Goal: Task Accomplishment & Management: Manage account settings

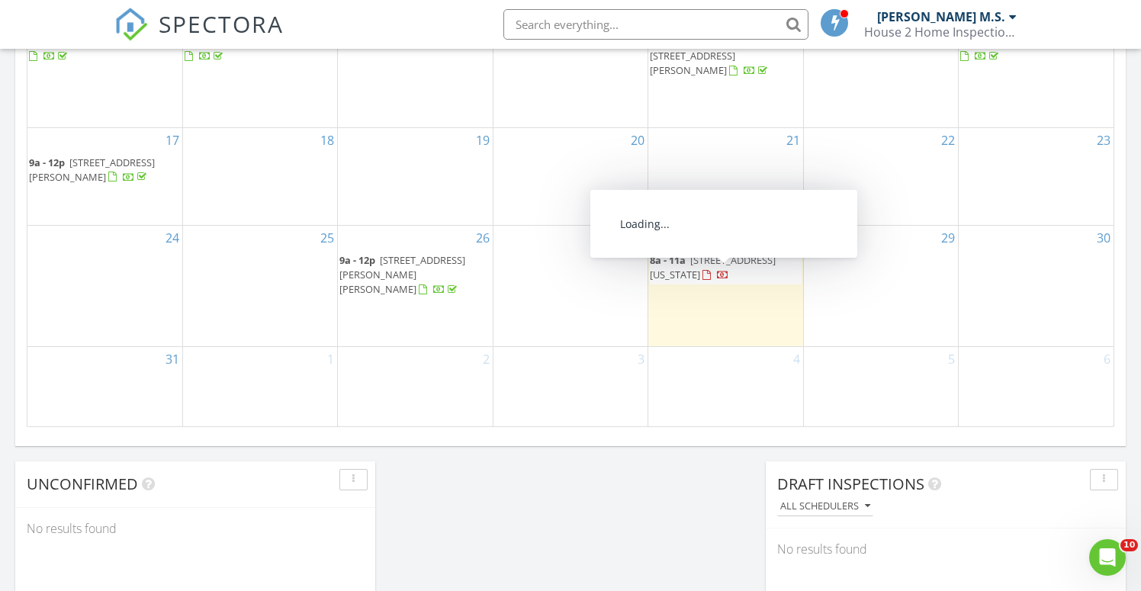
click at [742, 274] on span "9220 W Virginia Dr, Lakewood 80226" at bounding box center [713, 267] width 126 height 28
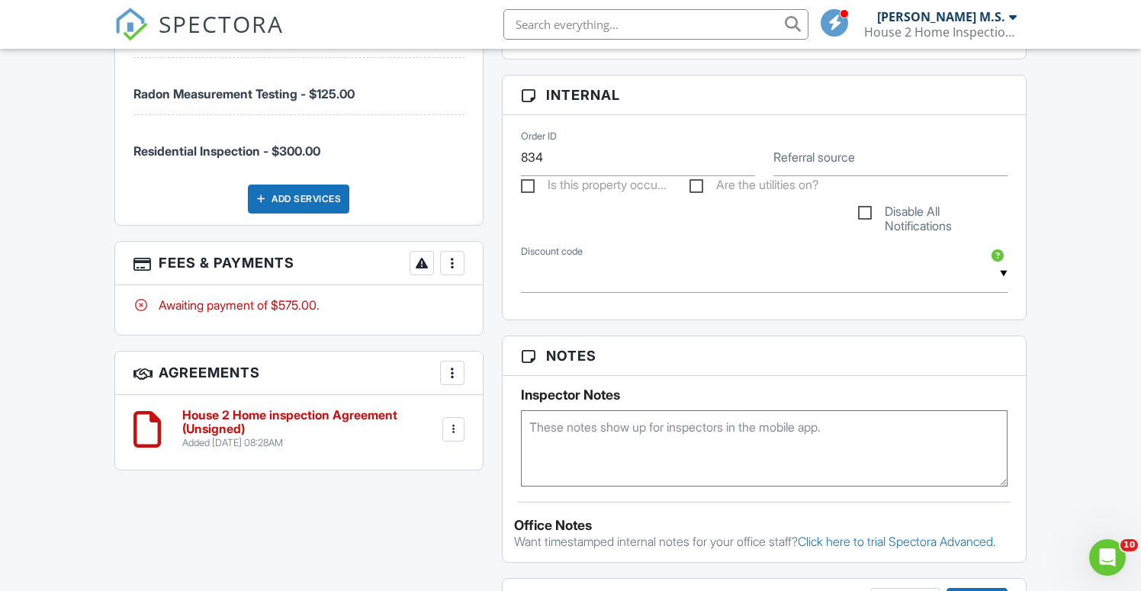
scroll to position [738, 0]
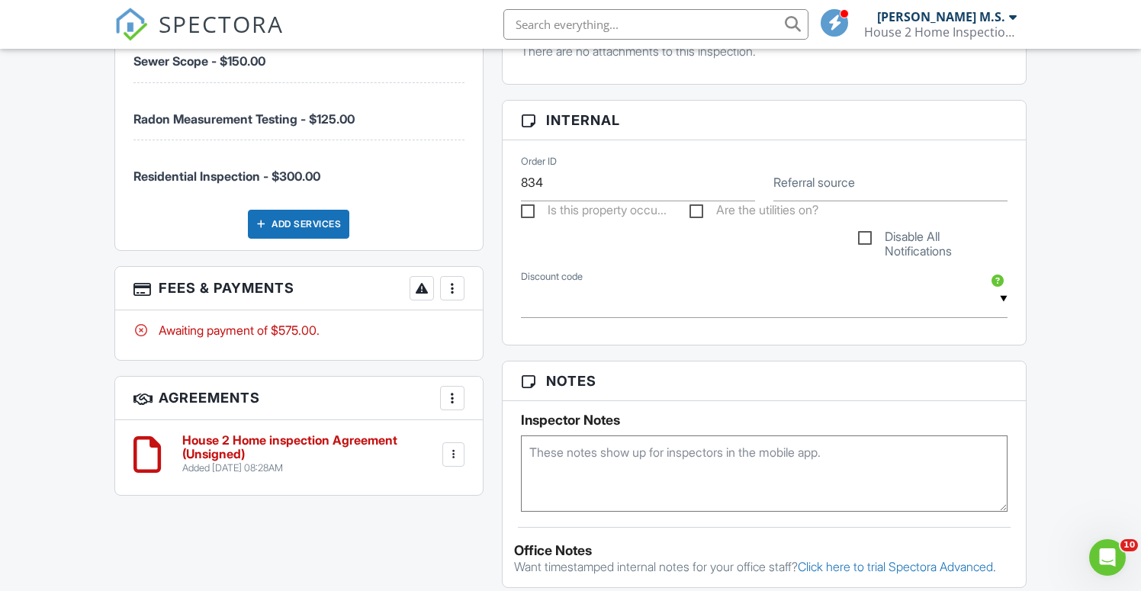
click at [456, 288] on div at bounding box center [452, 288] width 15 height 15
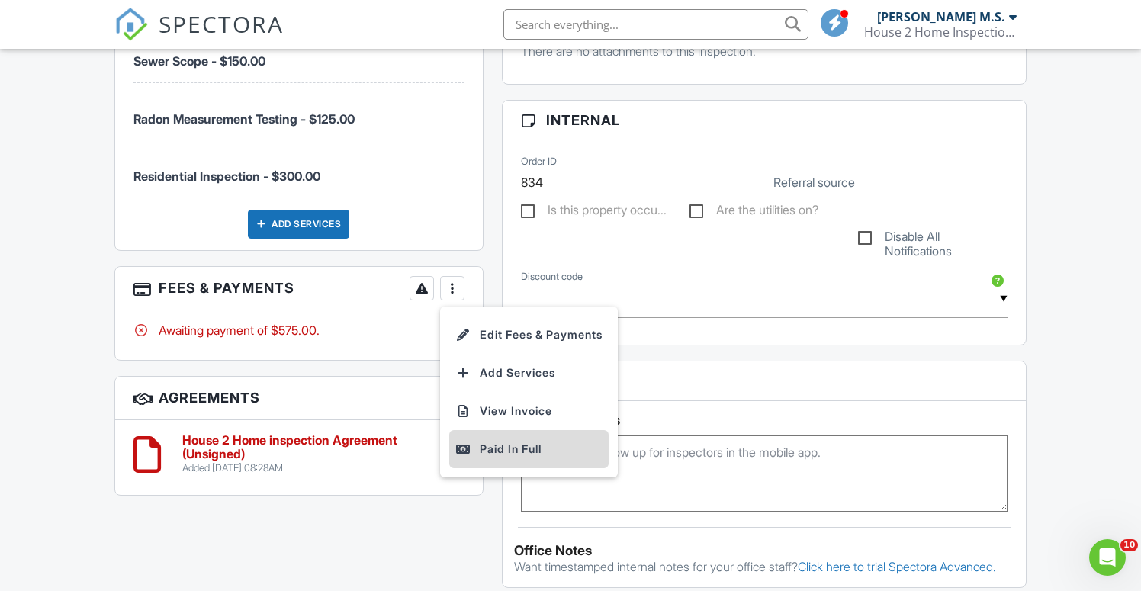
click at [491, 443] on div "Paid In Full" at bounding box center [529, 449] width 147 height 18
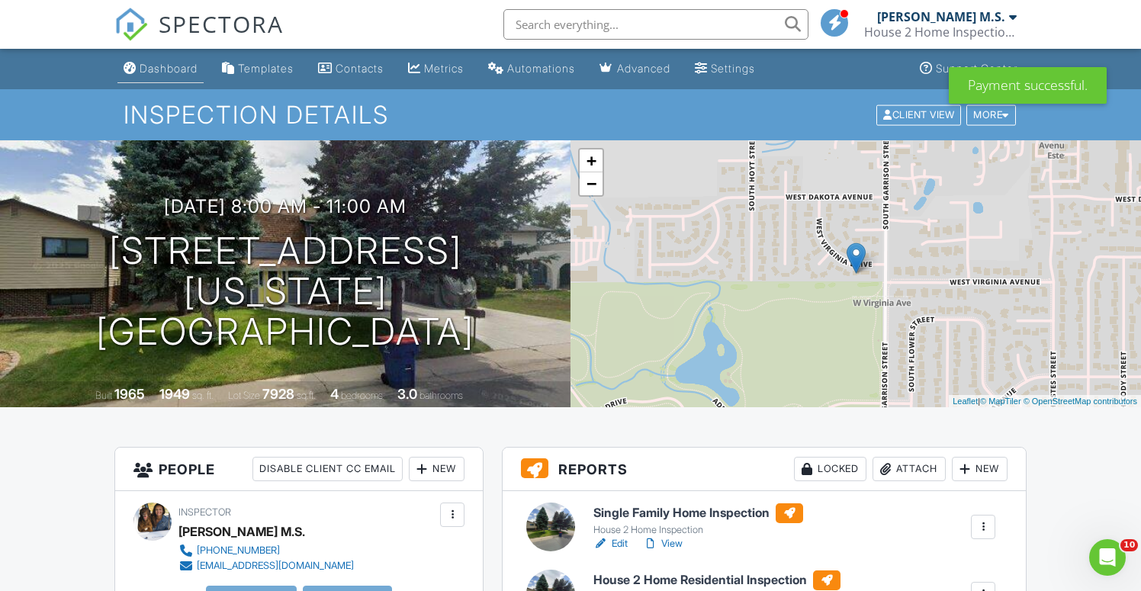
click at [154, 63] on div "Dashboard" at bounding box center [169, 68] width 58 height 13
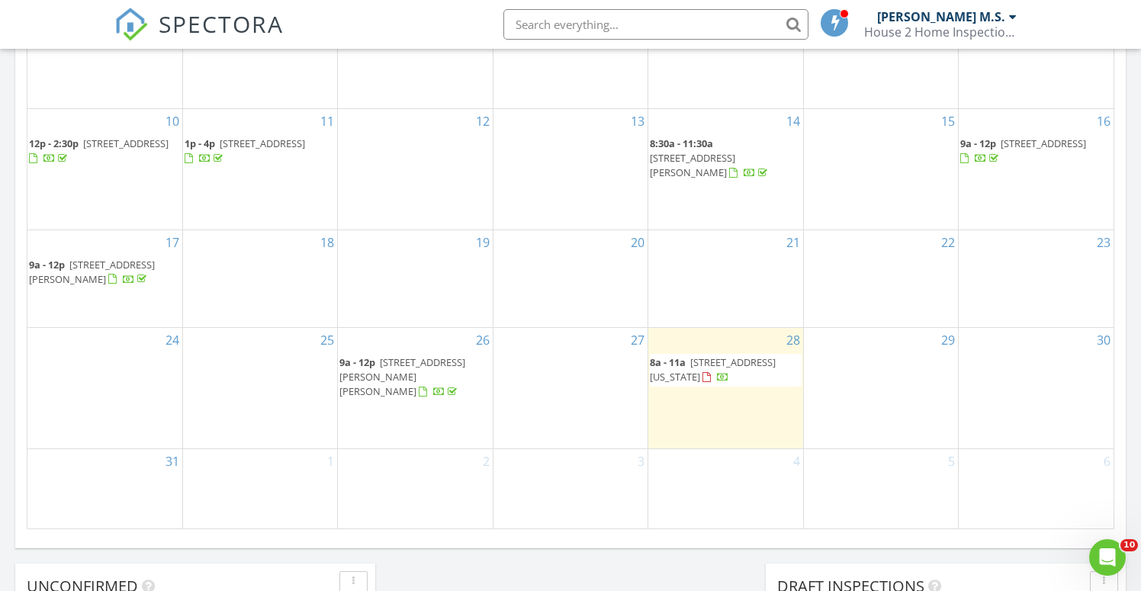
scroll to position [882, 0]
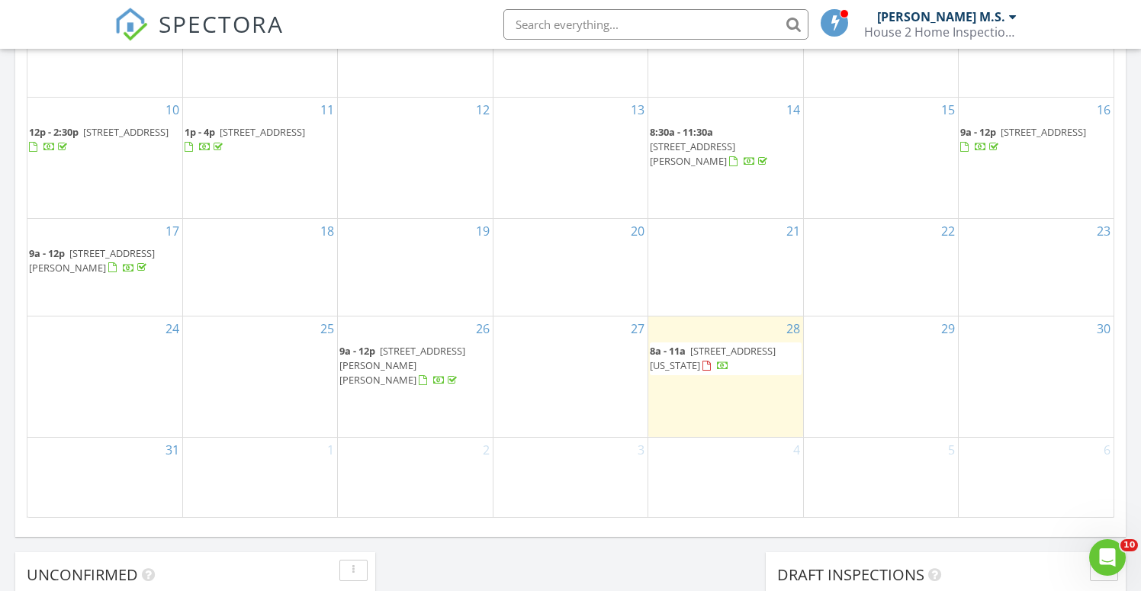
click at [391, 377] on span "[STREET_ADDRESS][PERSON_NAME][PERSON_NAME]" at bounding box center [403, 365] width 126 height 43
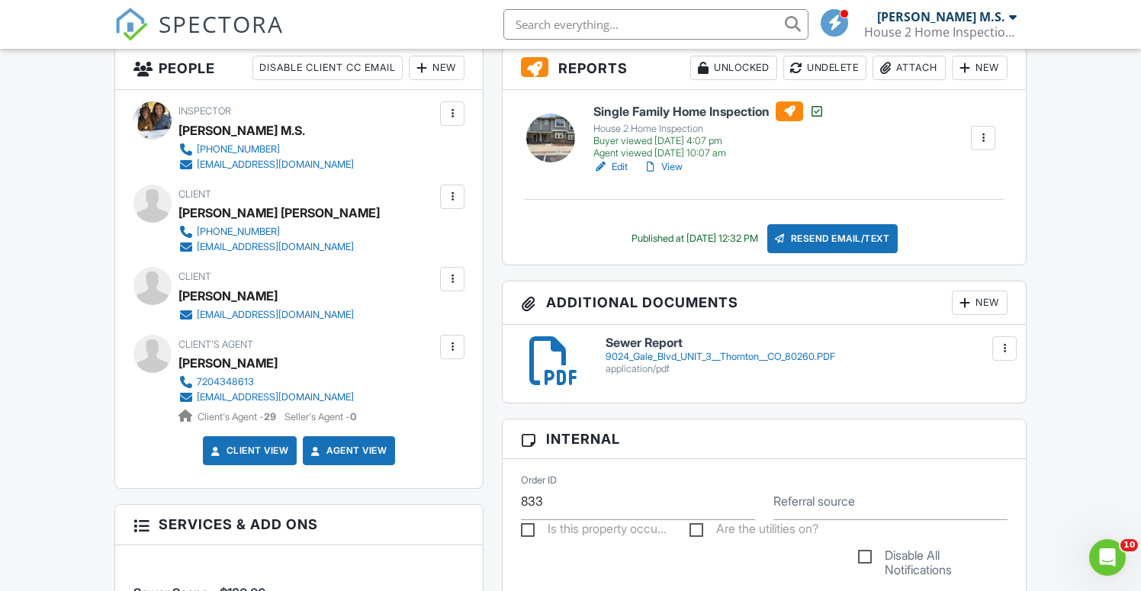
scroll to position [375, 0]
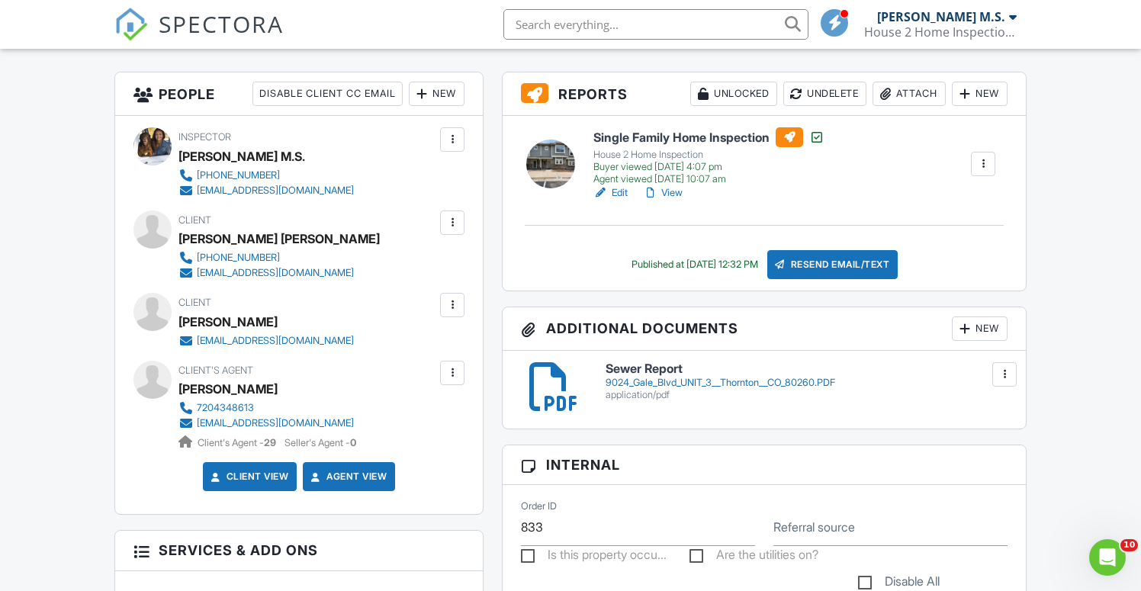
click at [621, 192] on link "Edit" at bounding box center [611, 192] width 34 height 15
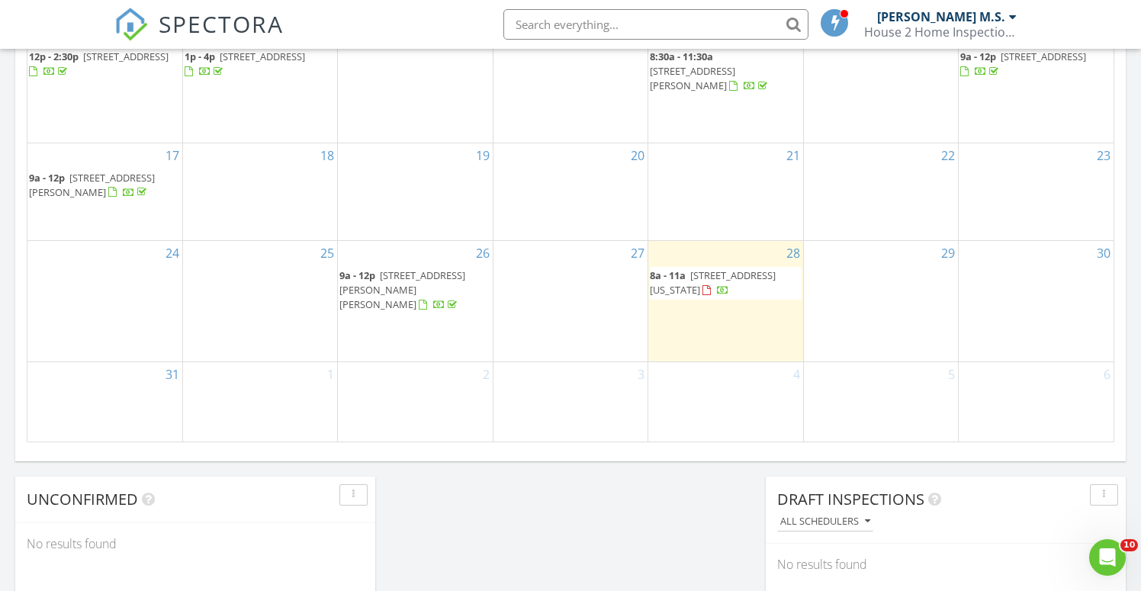
scroll to position [994, 0]
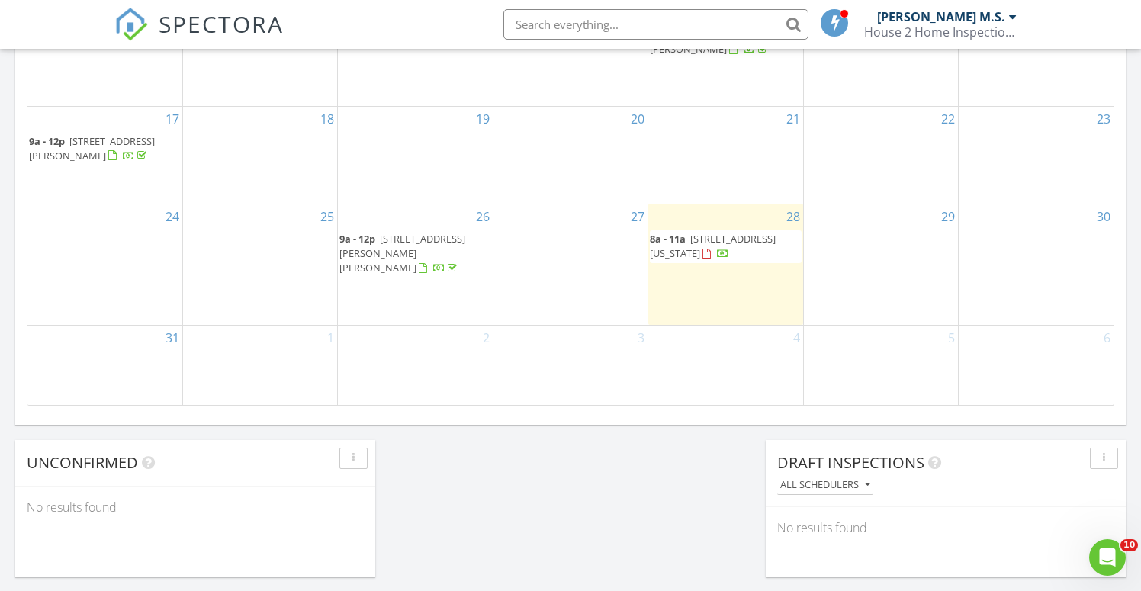
click at [398, 255] on span "9024 Gale Blvd, Thornton 80260" at bounding box center [403, 253] width 126 height 43
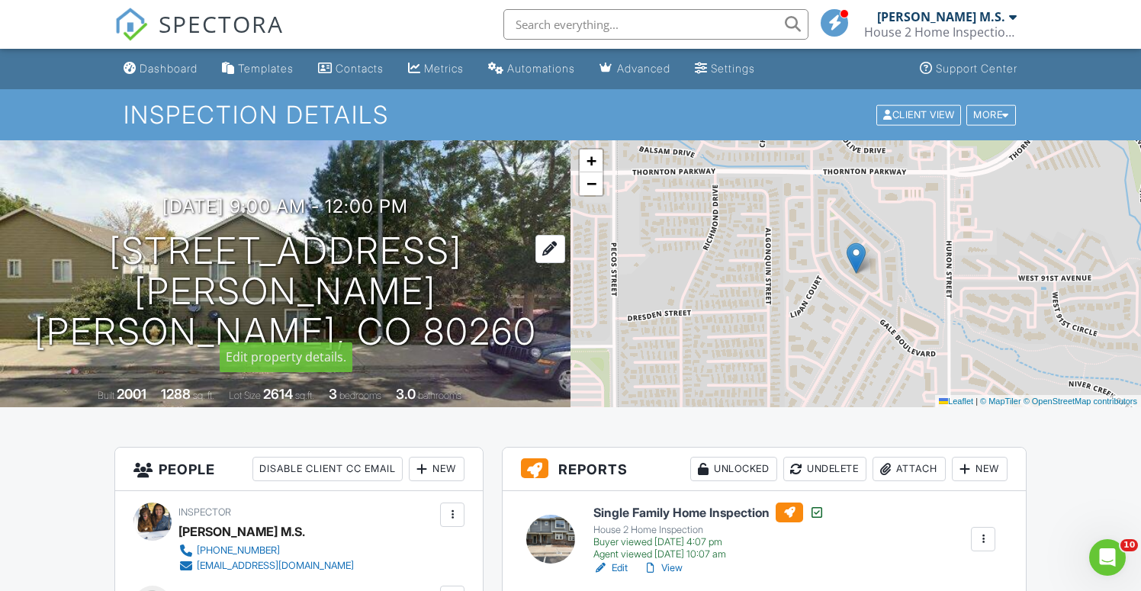
click at [536, 263] on div at bounding box center [551, 249] width 30 height 28
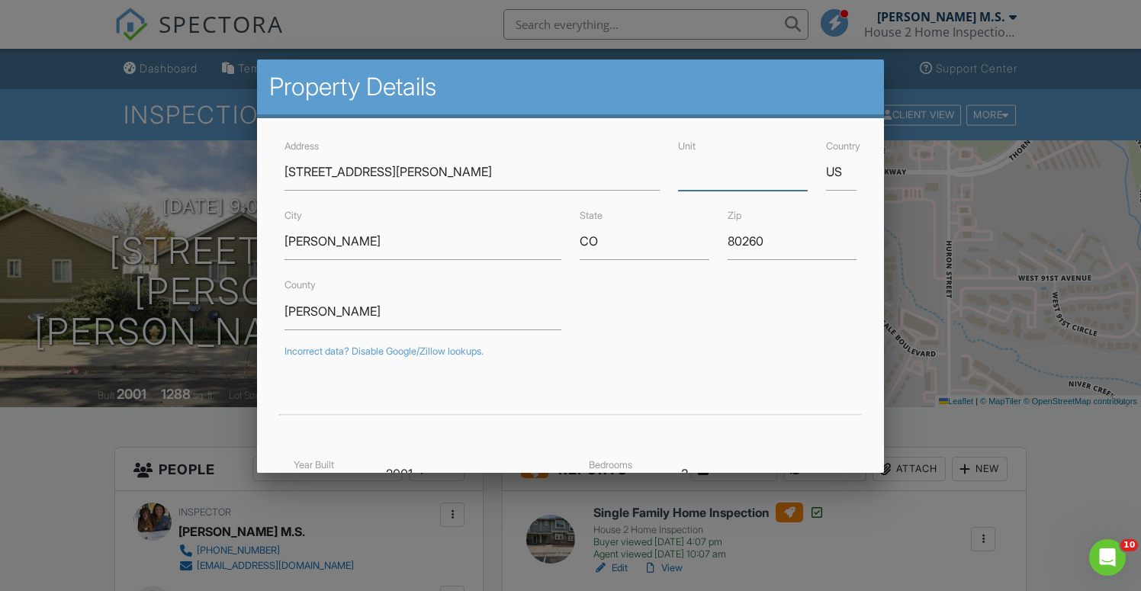
click at [754, 184] on input "Unit" at bounding box center [743, 171] width 130 height 37
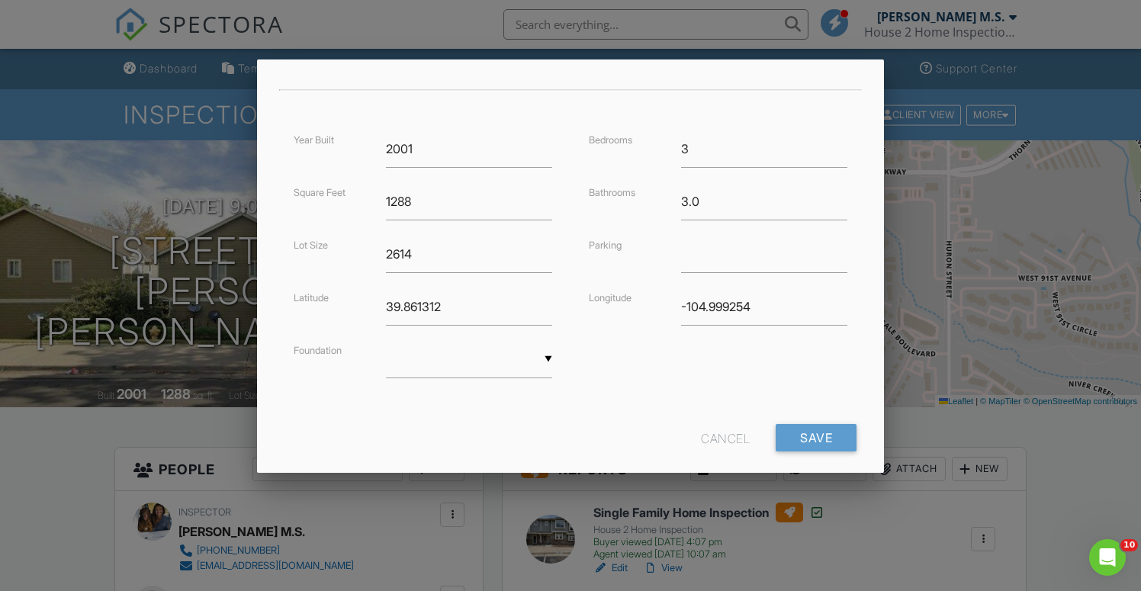
scroll to position [349, 0]
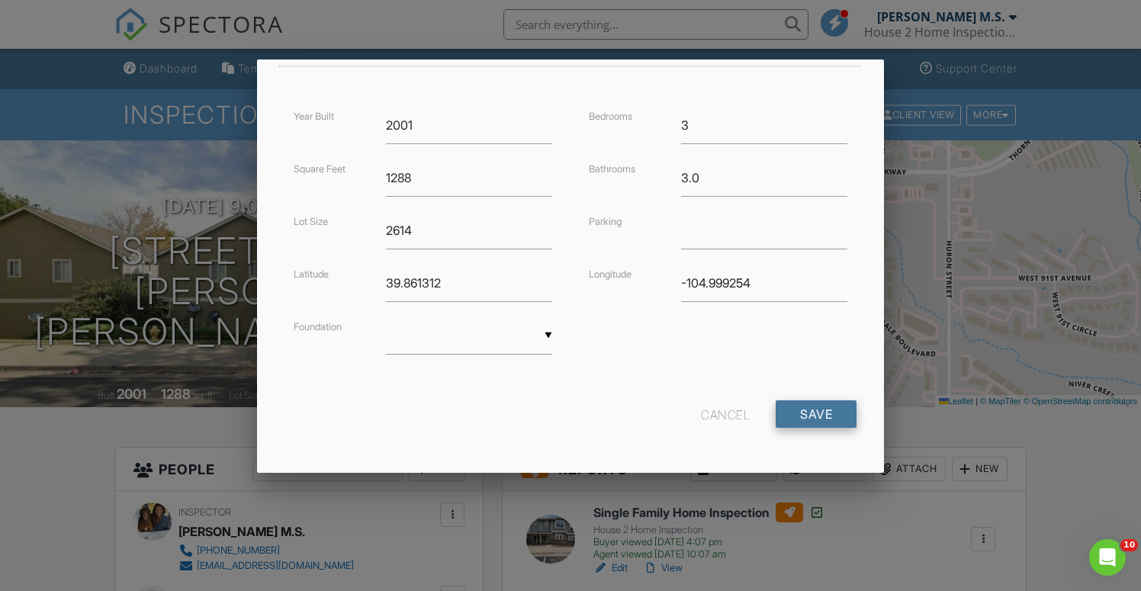
type input "3"
click at [808, 411] on input "Save" at bounding box center [816, 414] width 81 height 27
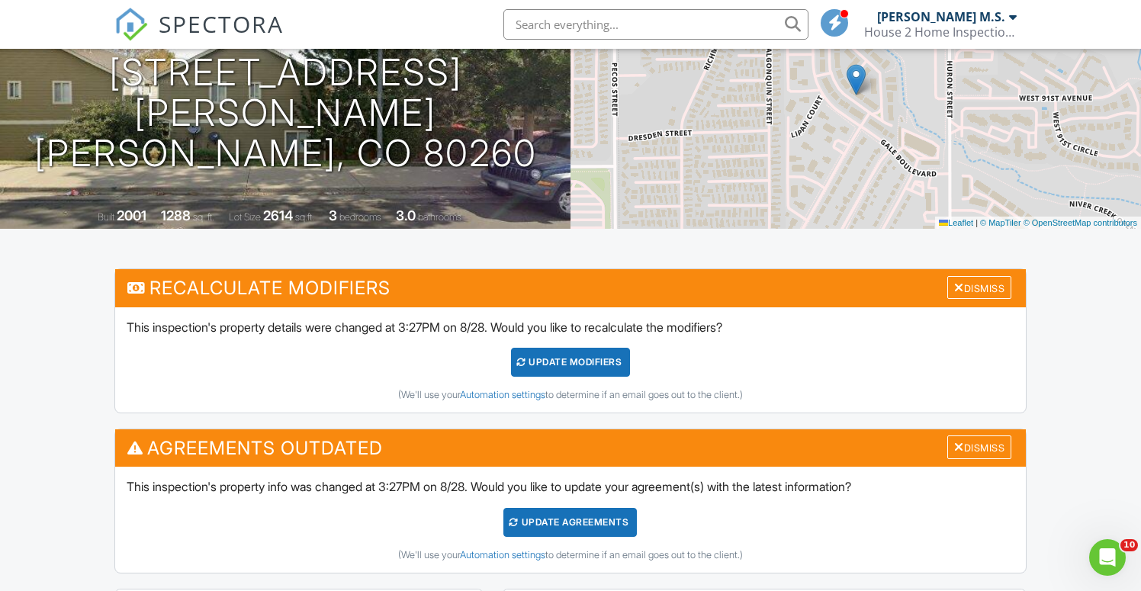
scroll to position [279, 0]
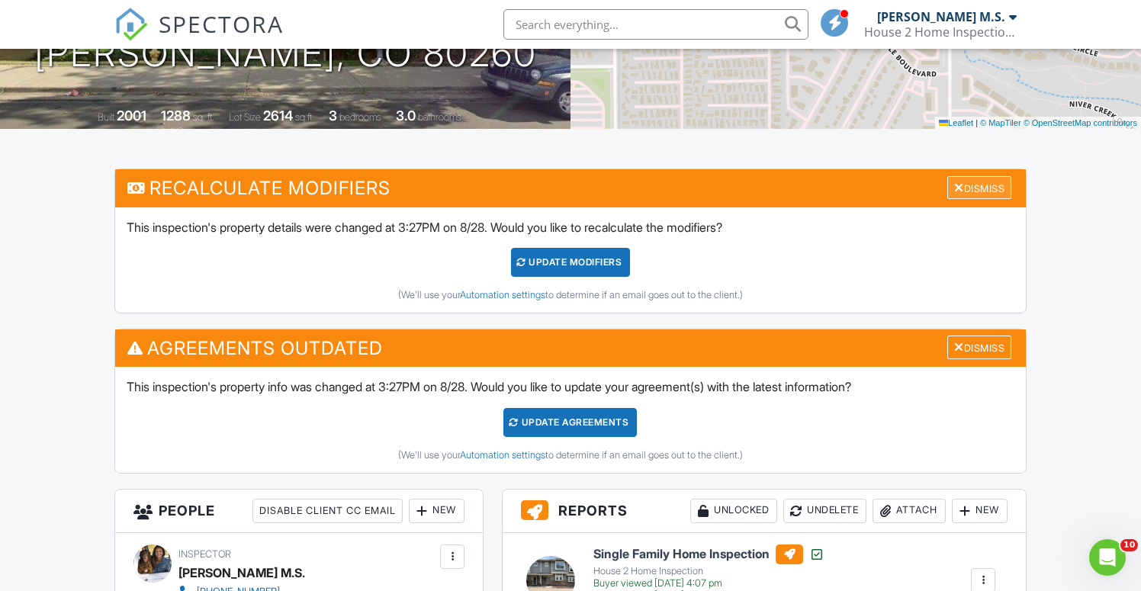
click at [986, 188] on div "Dismiss" at bounding box center [980, 188] width 64 height 24
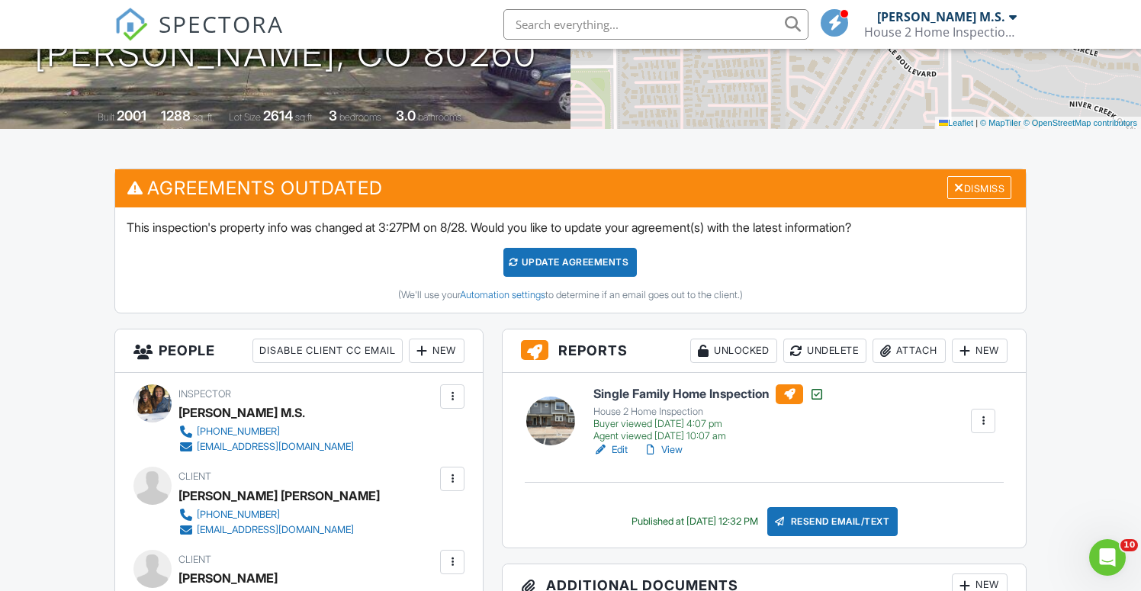
click at [984, 199] on h3 "Agreements Outdated Dismiss" at bounding box center [571, 187] width 912 height 37
click at [984, 190] on div "Dismiss" at bounding box center [980, 188] width 64 height 24
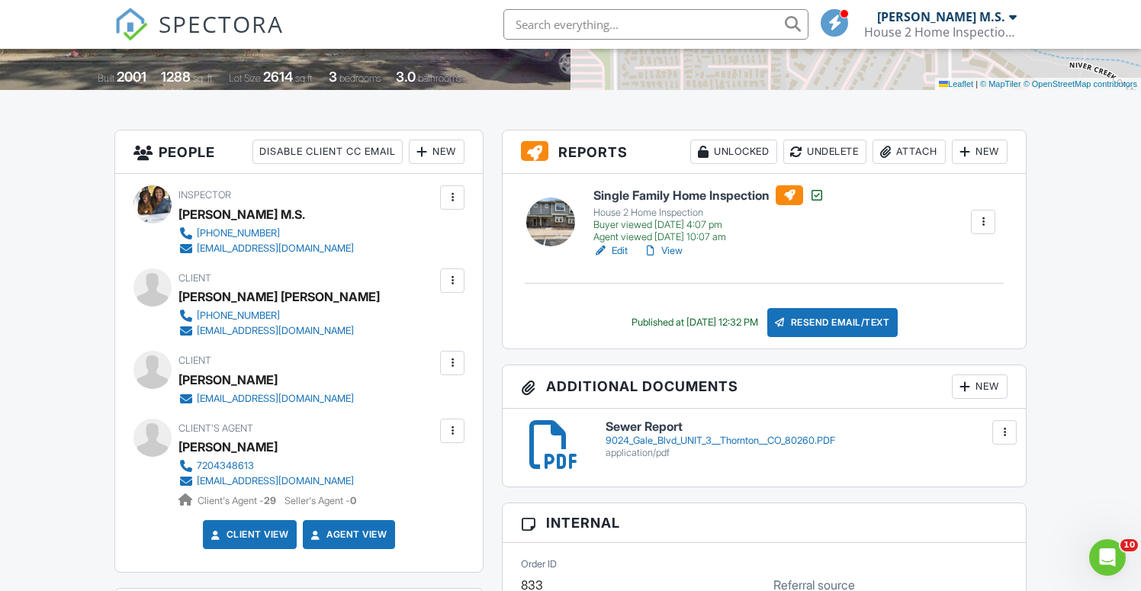
scroll to position [313, 0]
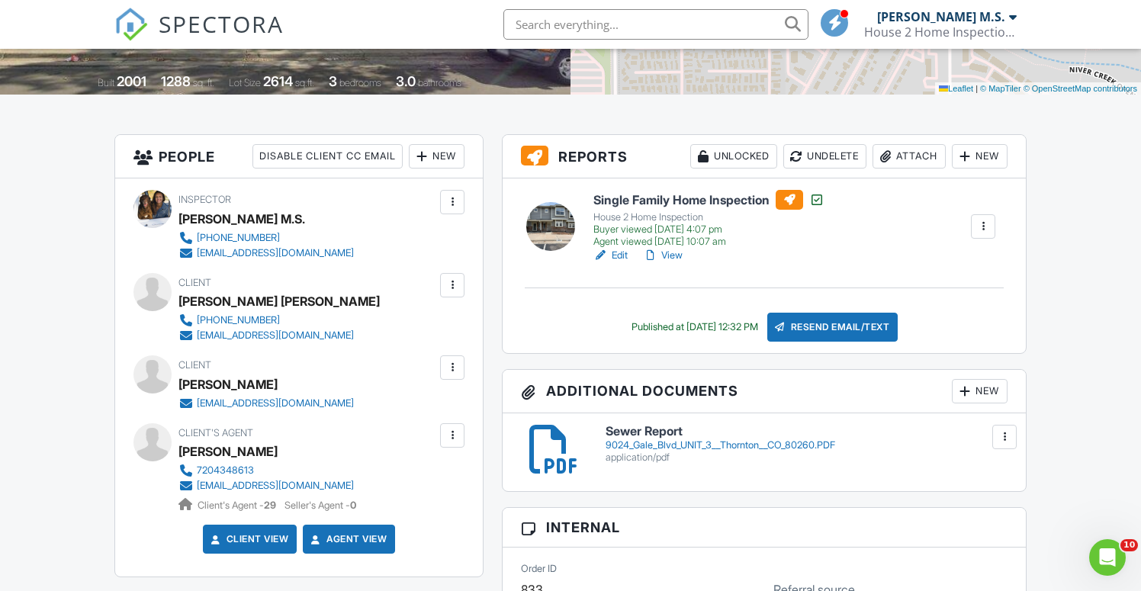
click at [969, 384] on div at bounding box center [965, 391] width 15 height 15
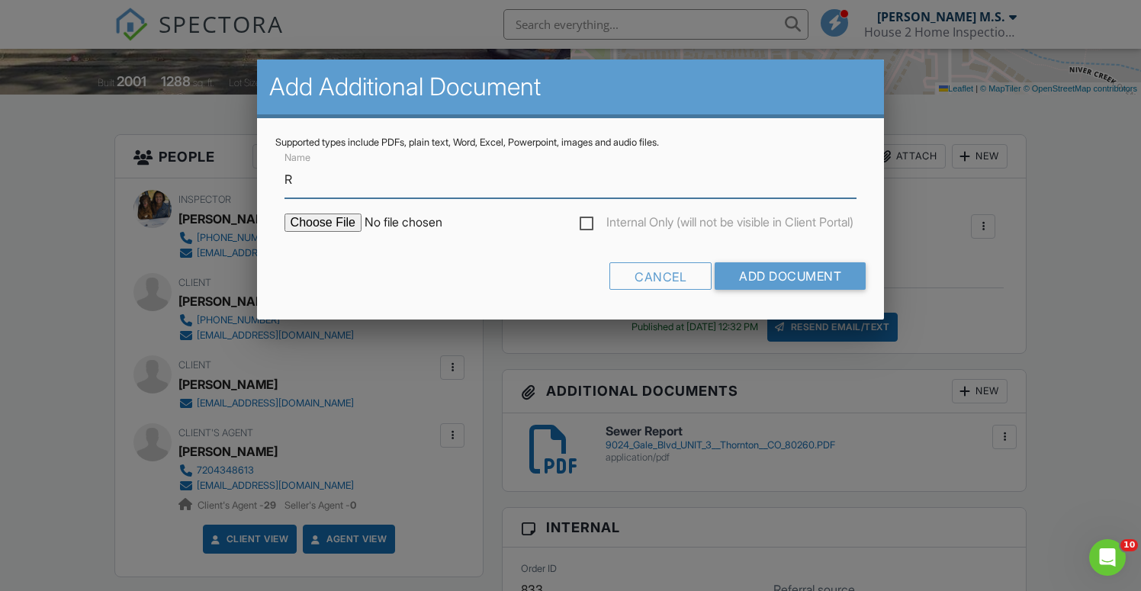
type input "Radon Report"
click at [340, 221] on input "file" at bounding box center [414, 223] width 259 height 18
type input "C:\fakepath\109EA3BE-4F4A-47C7-A51C-4523981C9FAC.pdf"
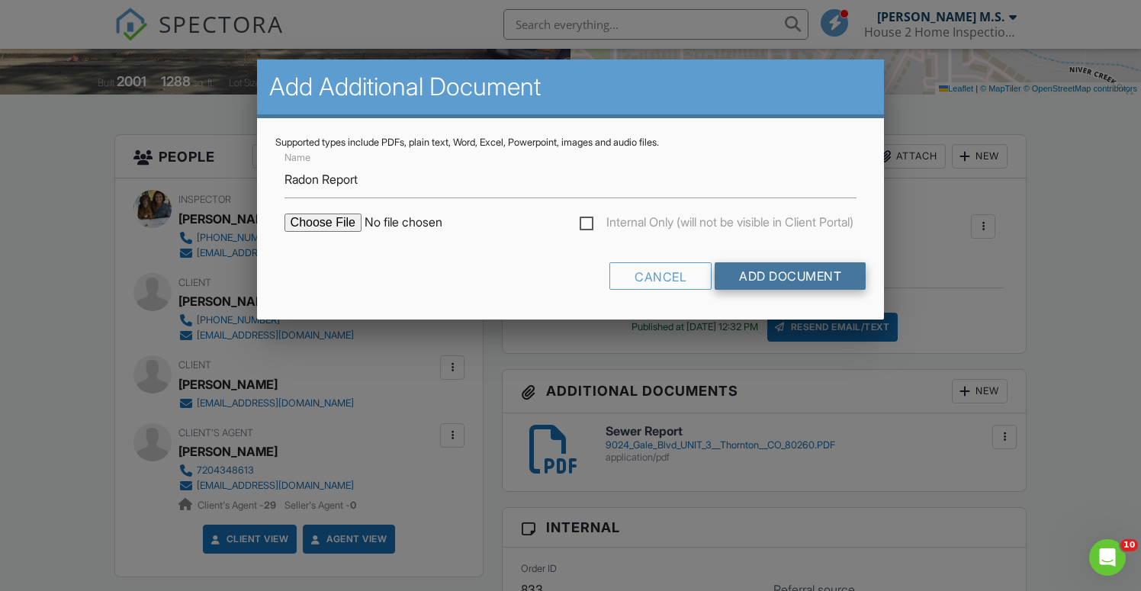
click at [818, 282] on input "Add Document" at bounding box center [790, 275] width 151 height 27
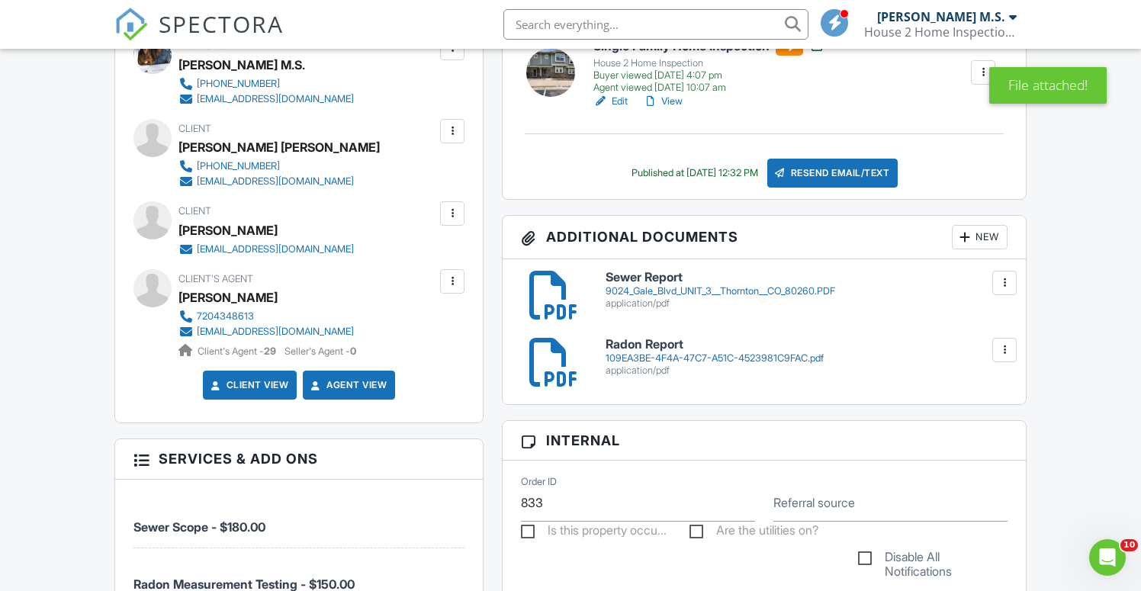
click at [627, 358] on div "109EA3BE-4F4A-47C7-A51C-4523981C9FAC.pdf" at bounding box center [807, 359] width 403 height 12
click at [817, 172] on div "Resend Email/Text" at bounding box center [833, 173] width 131 height 29
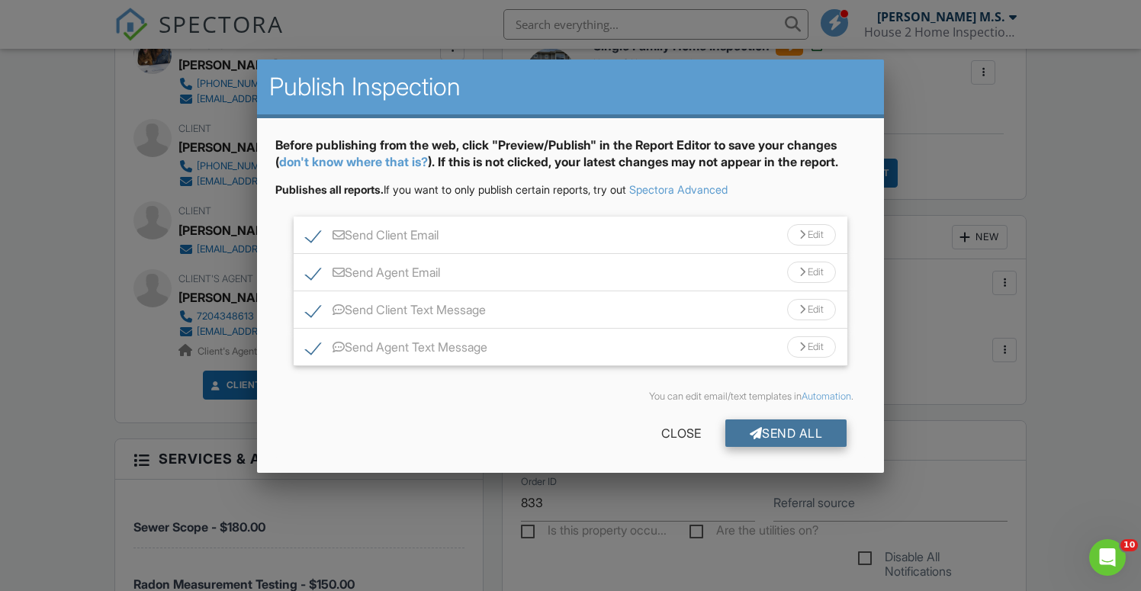
click at [750, 435] on div at bounding box center [756, 433] width 13 height 12
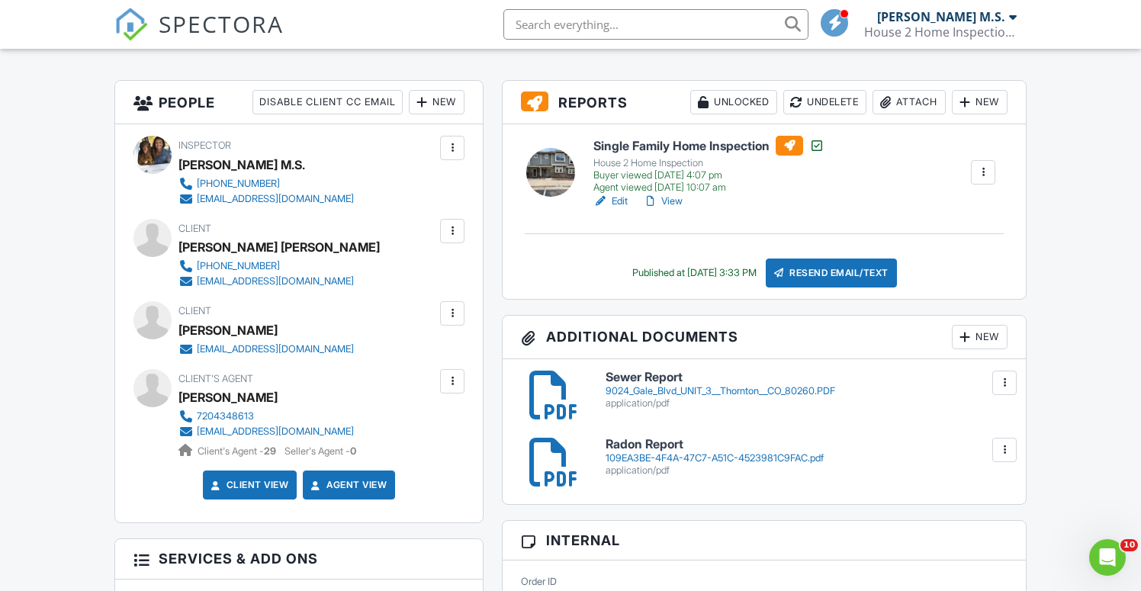
scroll to position [314, 0]
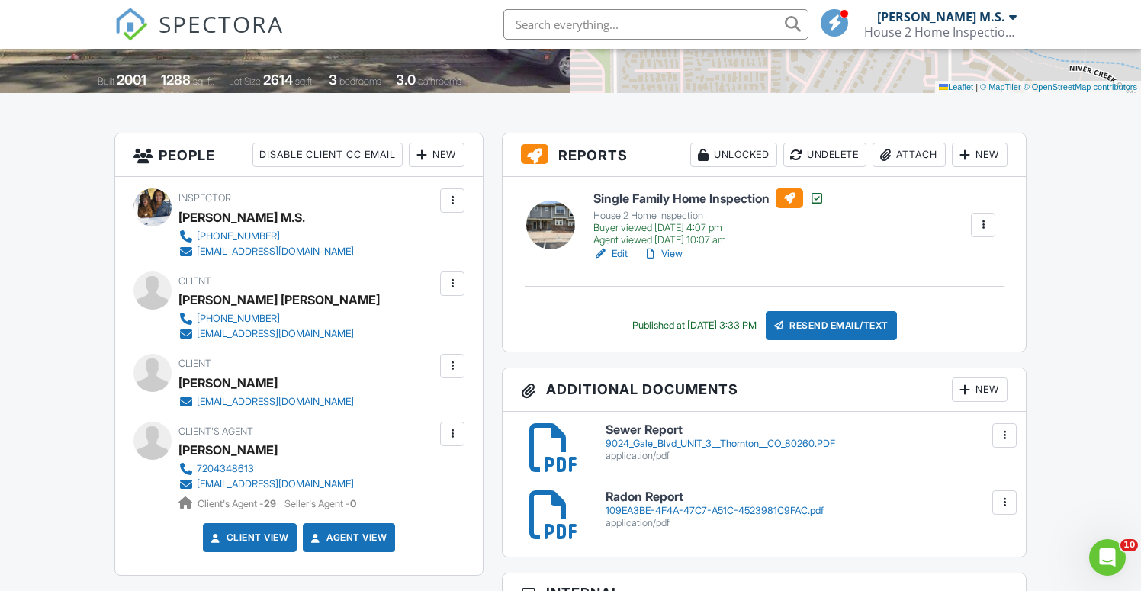
click at [617, 254] on link "Edit" at bounding box center [611, 253] width 34 height 15
